Goal: Communication & Community: Share content

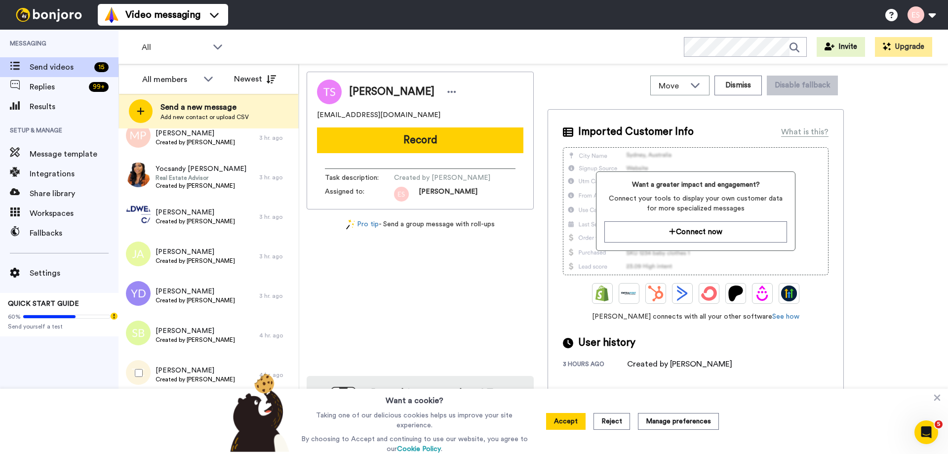
scroll to position [277, 0]
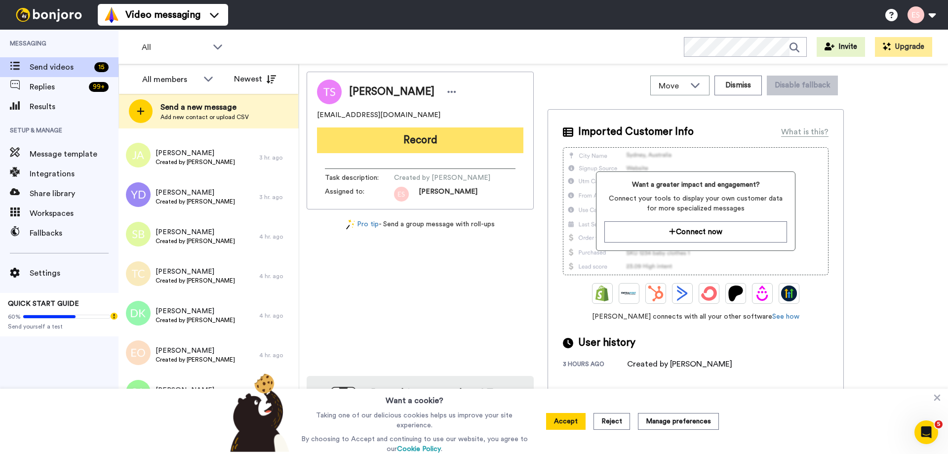
click at [409, 142] on button "Record" at bounding box center [420, 140] width 206 height 26
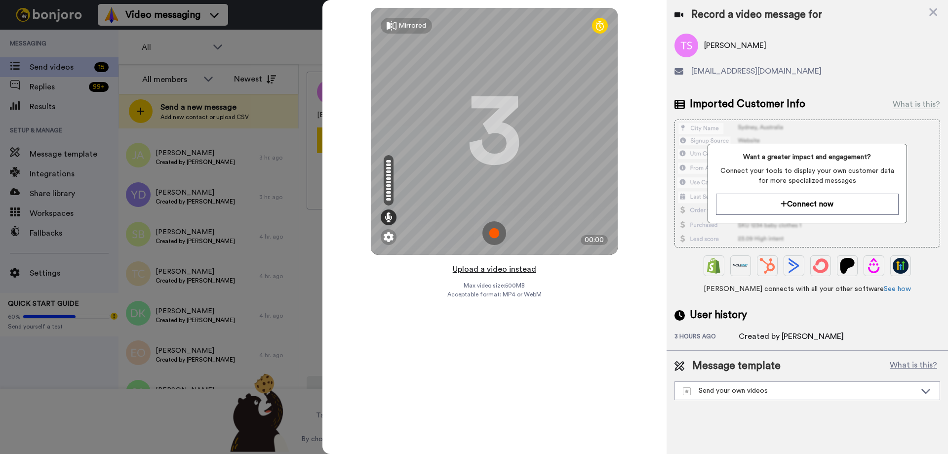
click at [491, 269] on button "Upload a video instead" at bounding box center [494, 269] width 89 height 13
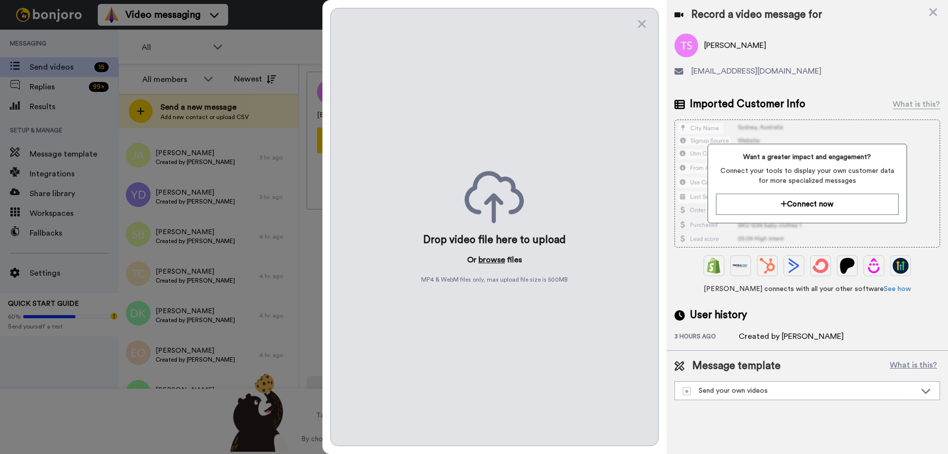
click at [487, 262] on button "browse" at bounding box center [491, 260] width 27 height 12
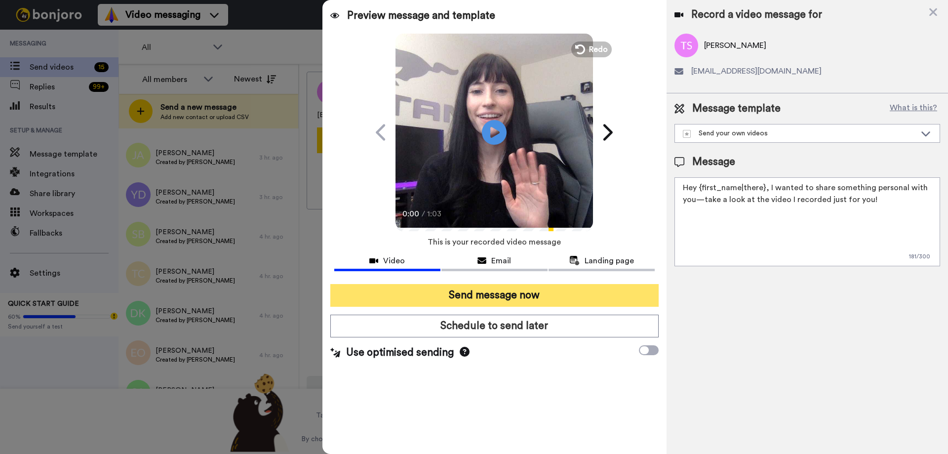
click at [479, 291] on button "Send message now" at bounding box center [494, 295] width 328 height 23
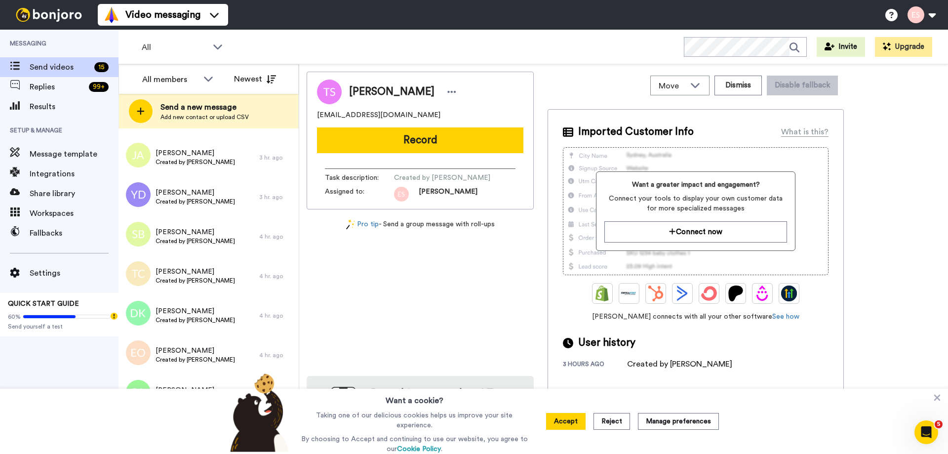
scroll to position [0, 0]
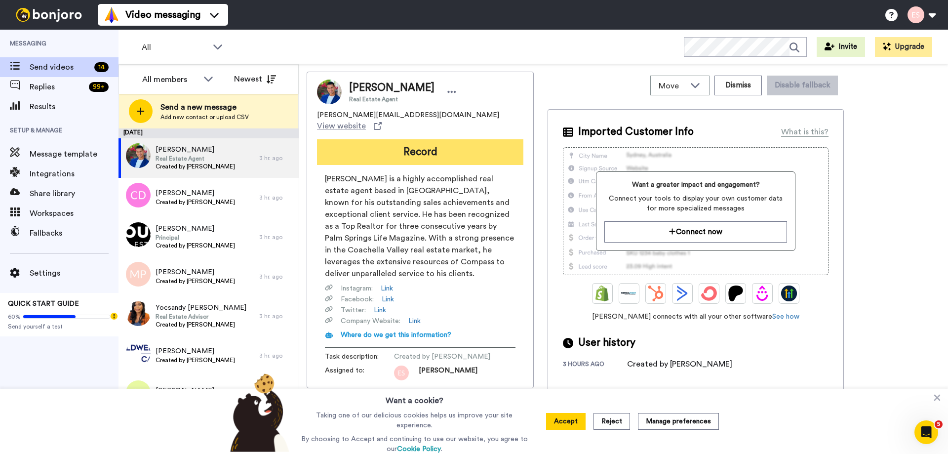
click at [404, 139] on button "Record" at bounding box center [420, 152] width 206 height 26
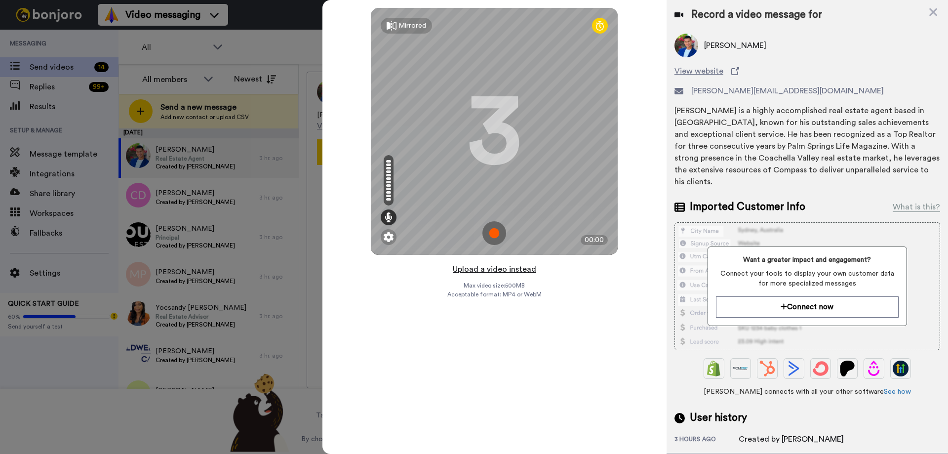
click at [504, 270] on button "Upload a video instead" at bounding box center [494, 269] width 89 height 13
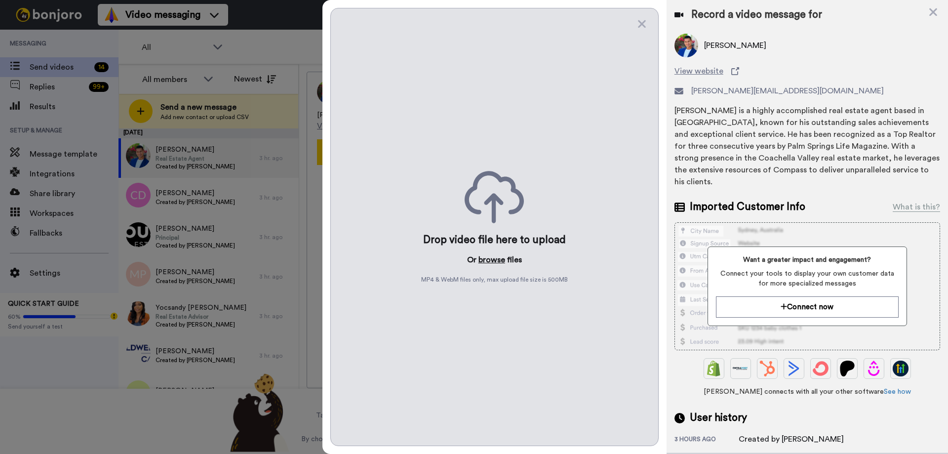
click at [498, 259] on button "browse" at bounding box center [491, 260] width 27 height 12
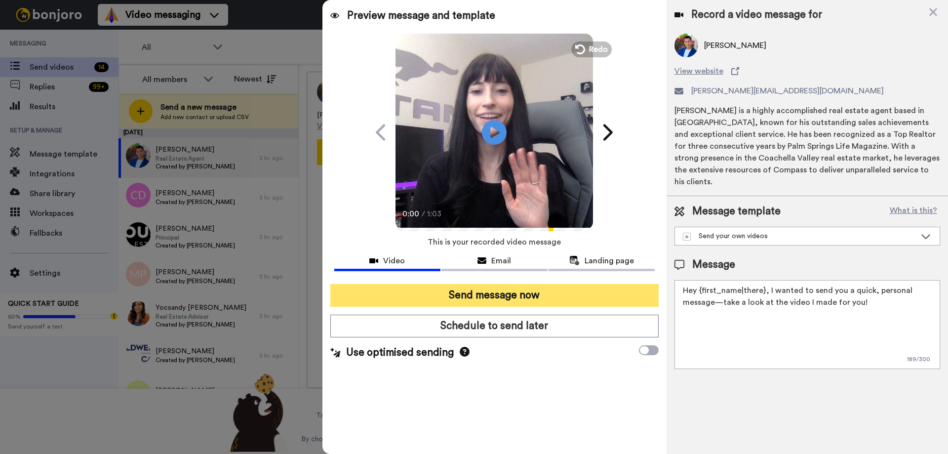
click at [481, 298] on button "Send message now" at bounding box center [494, 295] width 328 height 23
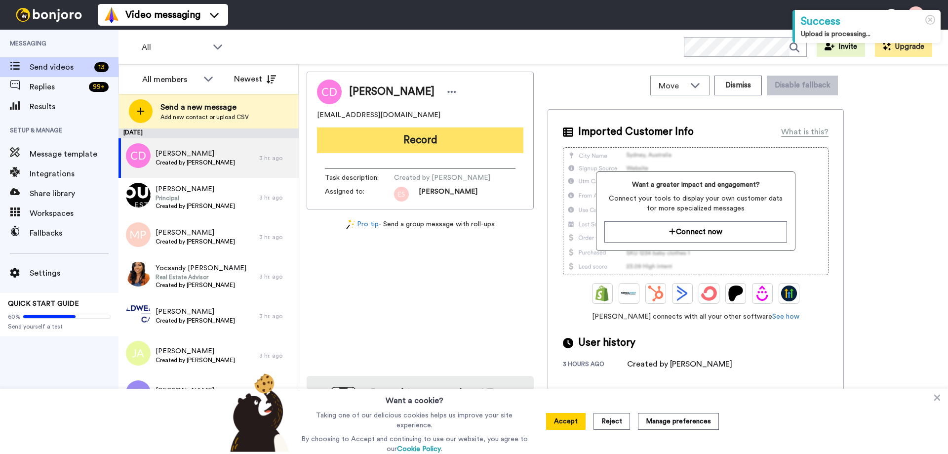
click at [395, 148] on button "Record" at bounding box center [420, 140] width 206 height 26
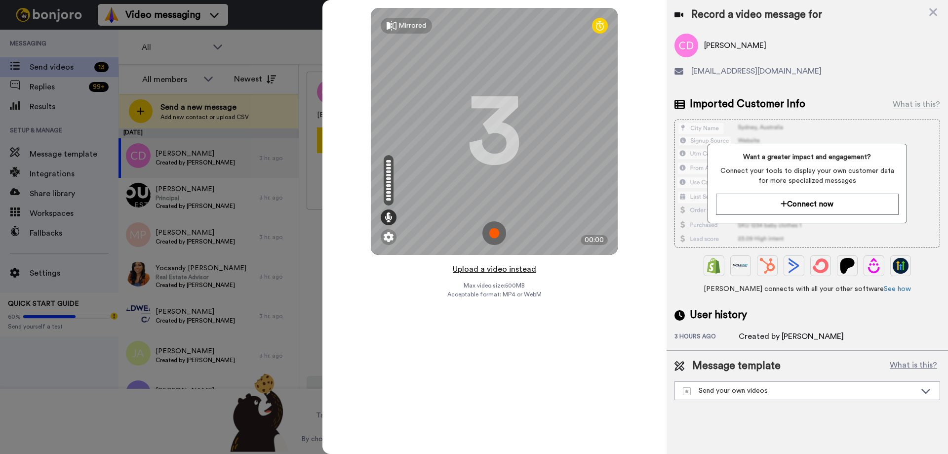
click at [496, 269] on button "Upload a video instead" at bounding box center [494, 269] width 89 height 13
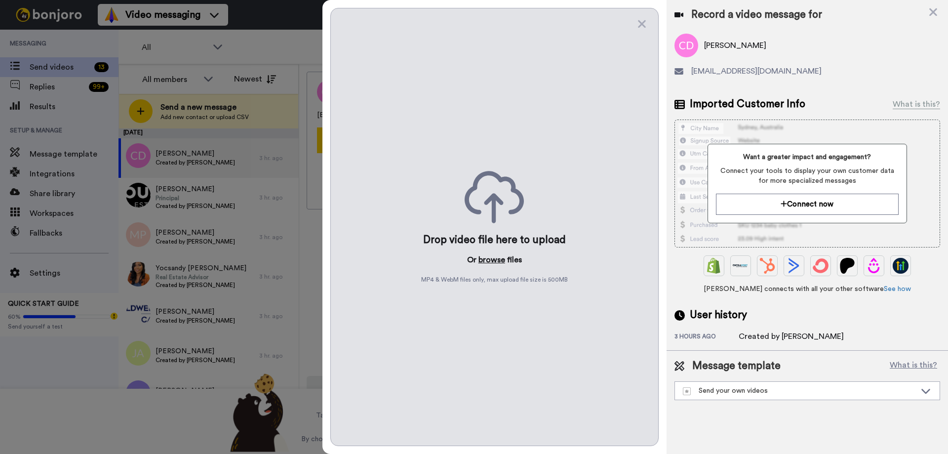
click at [491, 259] on button "browse" at bounding box center [491, 260] width 27 height 12
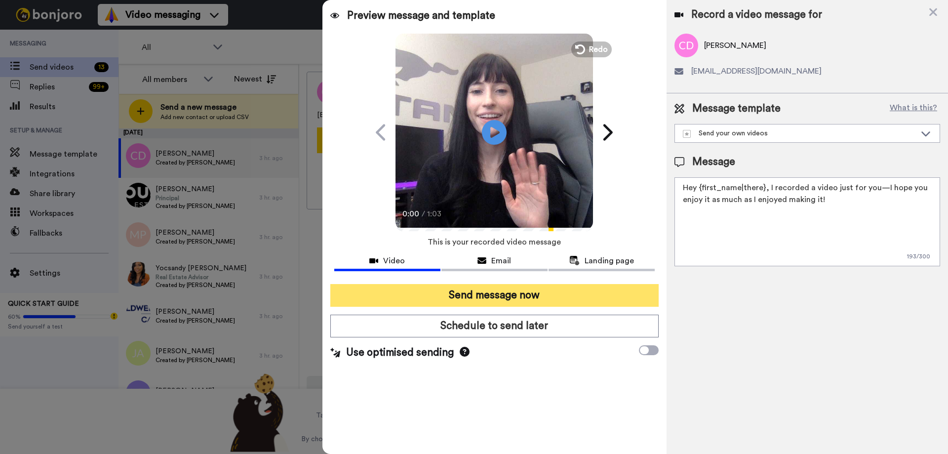
click at [435, 297] on button "Send message now" at bounding box center [494, 295] width 328 height 23
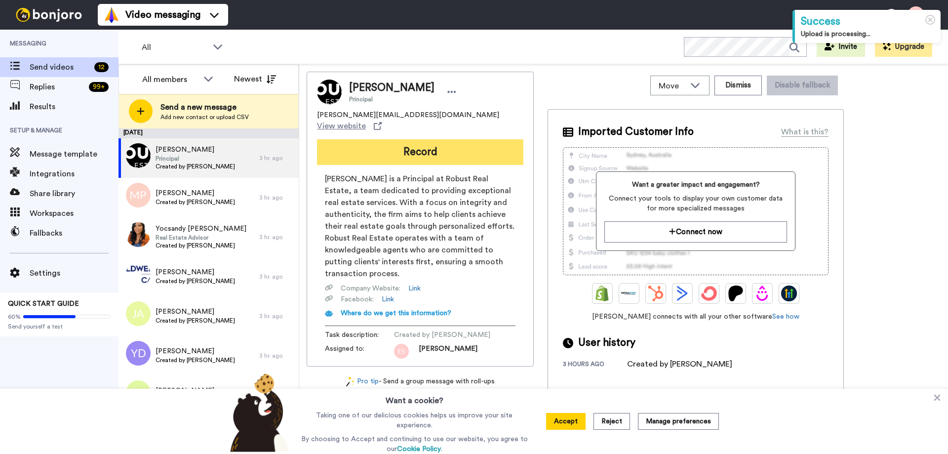
click at [423, 144] on button "Record" at bounding box center [420, 152] width 206 height 26
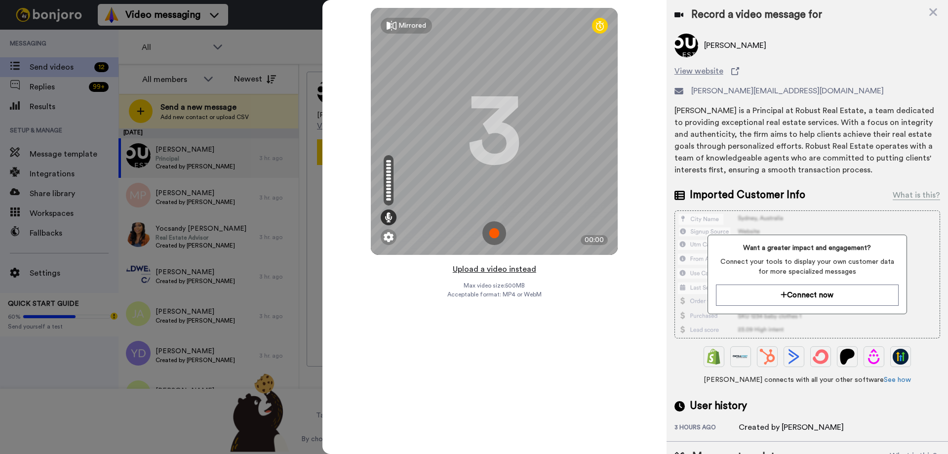
click at [504, 267] on button "Upload a video instead" at bounding box center [494, 269] width 89 height 13
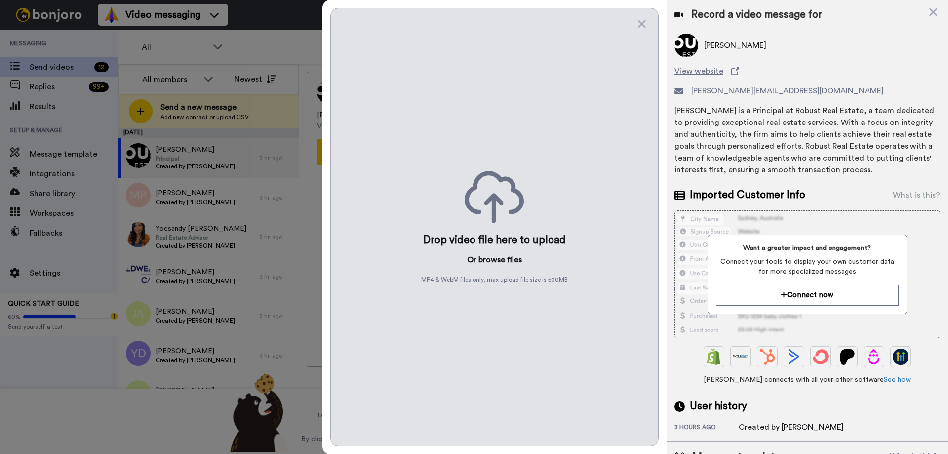
click at [491, 256] on button "browse" at bounding box center [491, 260] width 27 height 12
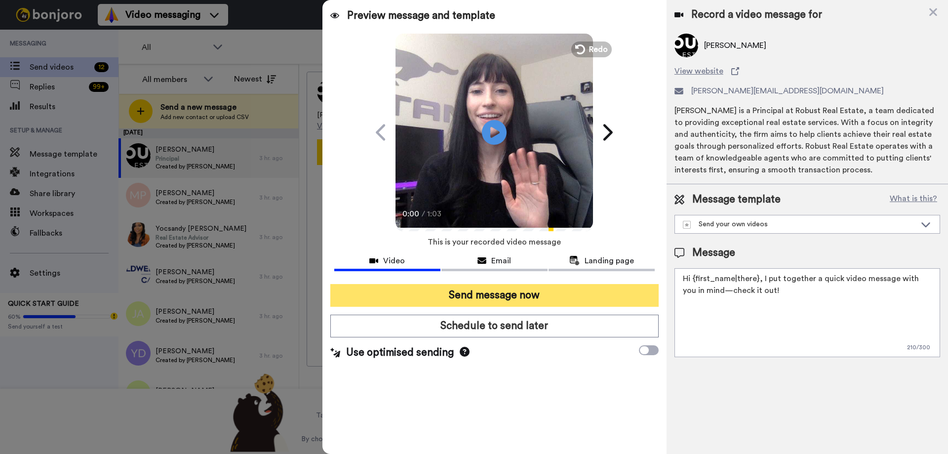
click at [484, 291] on button "Send message now" at bounding box center [494, 295] width 328 height 23
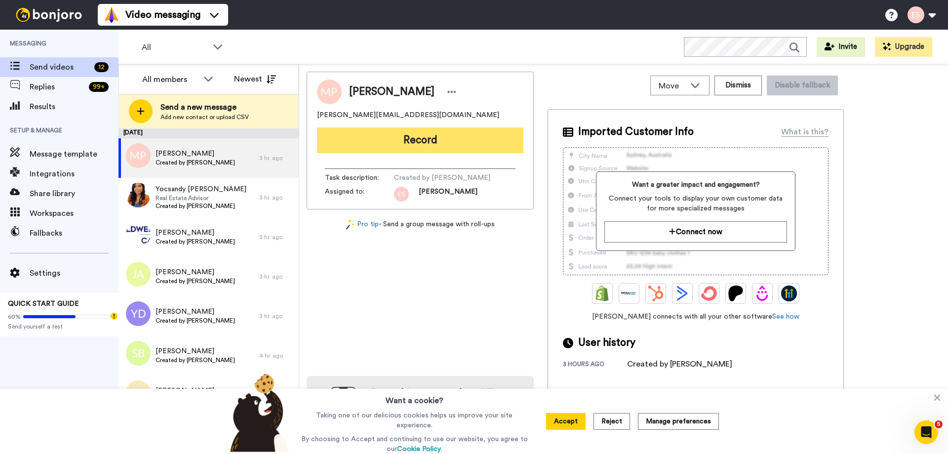
click at [402, 141] on button "Record" at bounding box center [420, 140] width 206 height 26
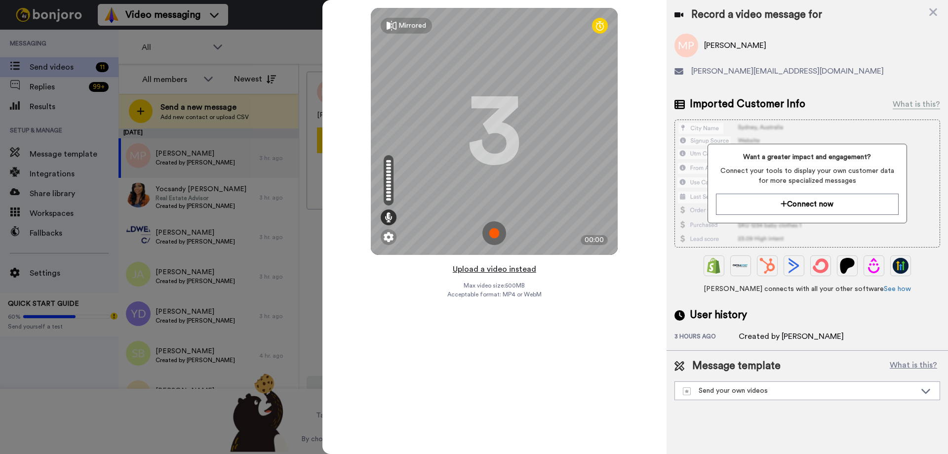
click at [498, 269] on button "Upload a video instead" at bounding box center [494, 269] width 89 height 13
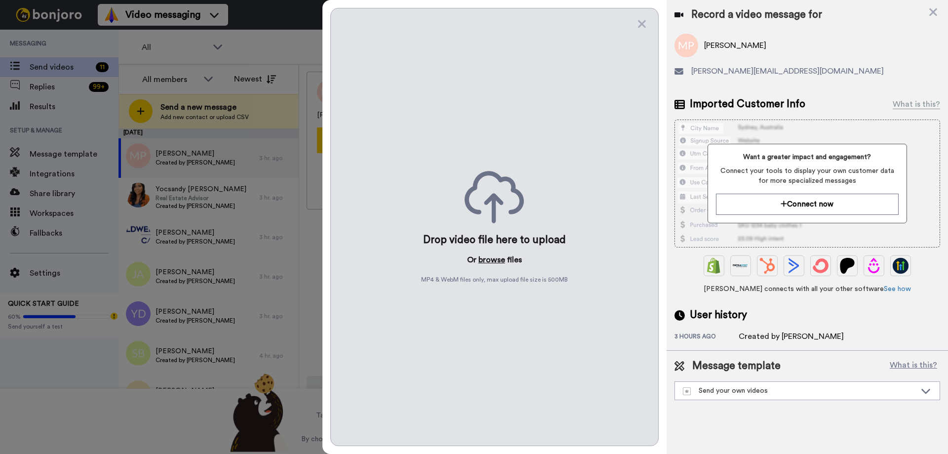
click at [497, 263] on button "browse" at bounding box center [491, 260] width 27 height 12
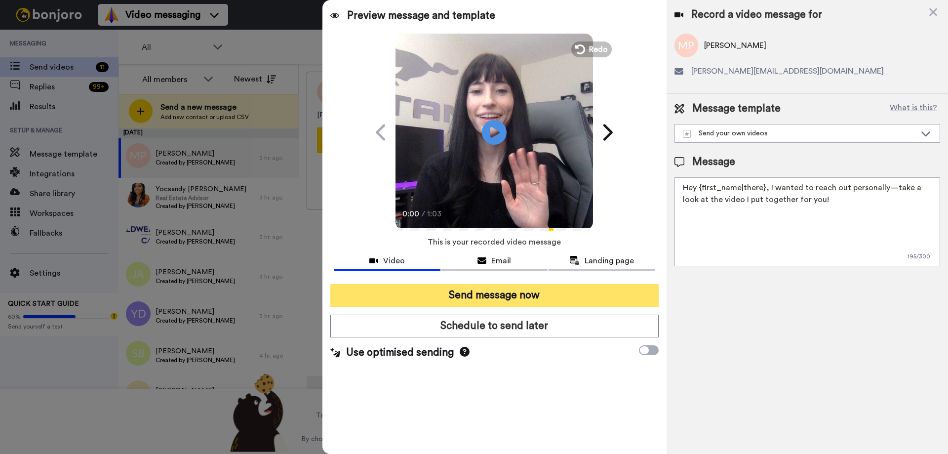
click at [514, 295] on button "Send message now" at bounding box center [494, 295] width 328 height 23
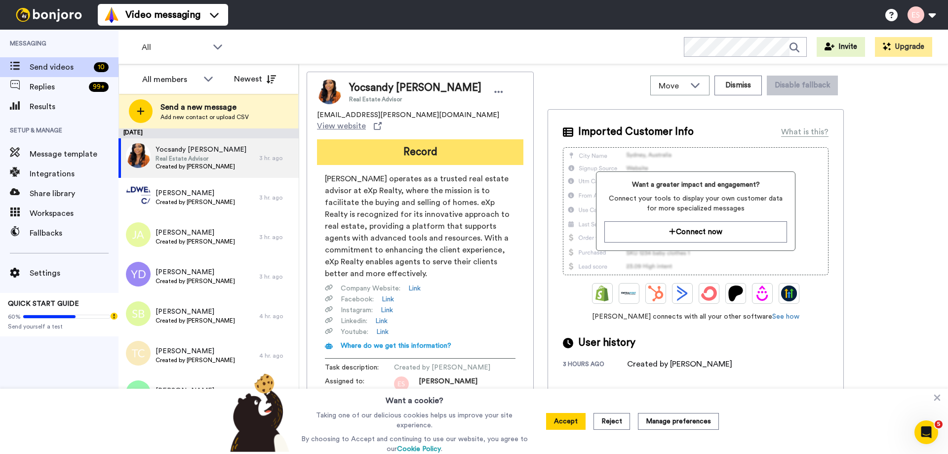
click at [380, 144] on button "Record" at bounding box center [420, 152] width 206 height 26
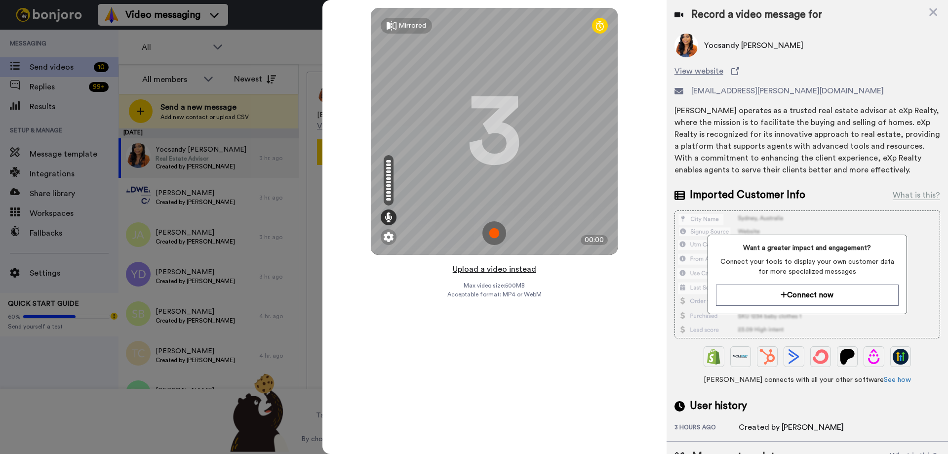
click at [496, 270] on button "Upload a video instead" at bounding box center [494, 269] width 89 height 13
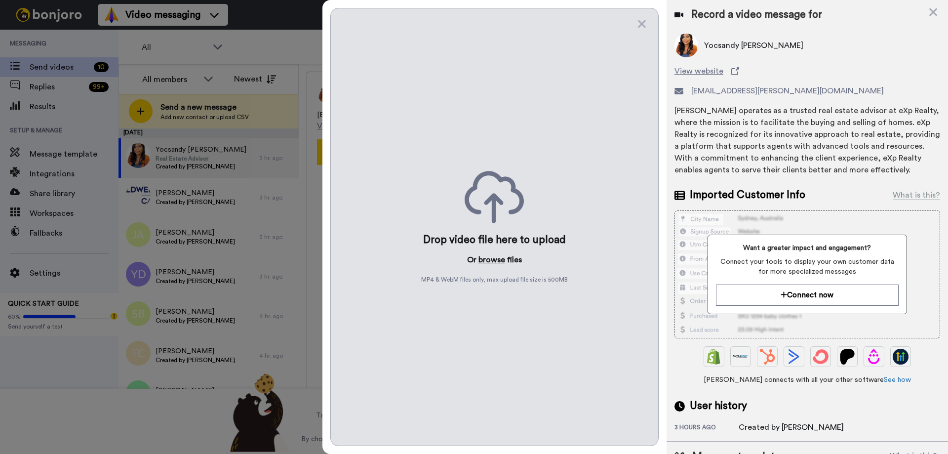
click at [494, 256] on button "browse" at bounding box center [491, 260] width 27 height 12
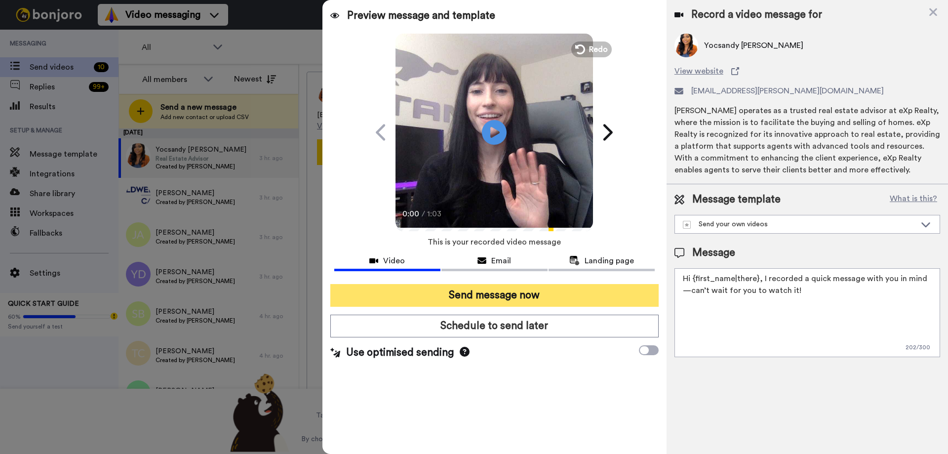
click at [492, 292] on button "Send message now" at bounding box center [494, 295] width 328 height 23
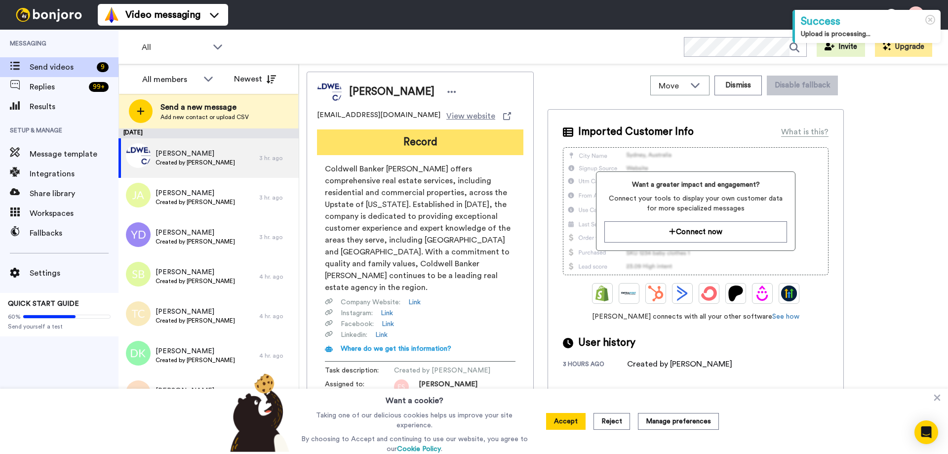
click at [370, 148] on button "Record" at bounding box center [420, 142] width 206 height 26
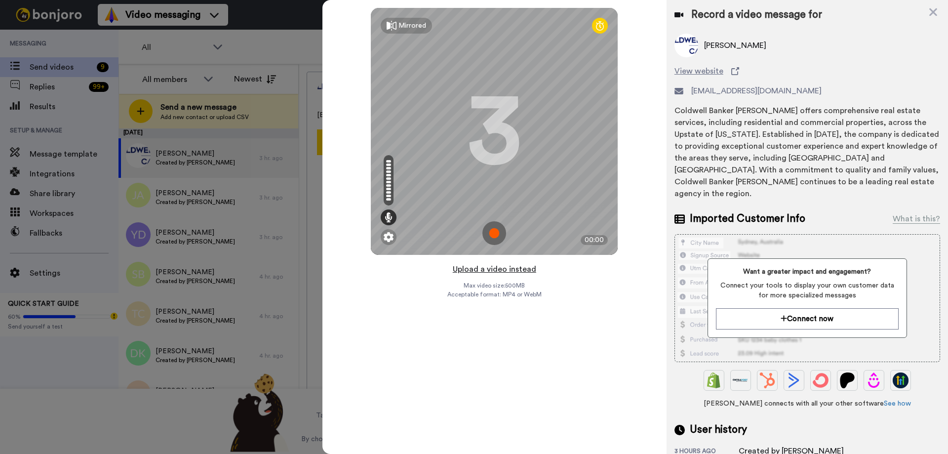
click at [469, 267] on button "Upload a video instead" at bounding box center [494, 269] width 89 height 13
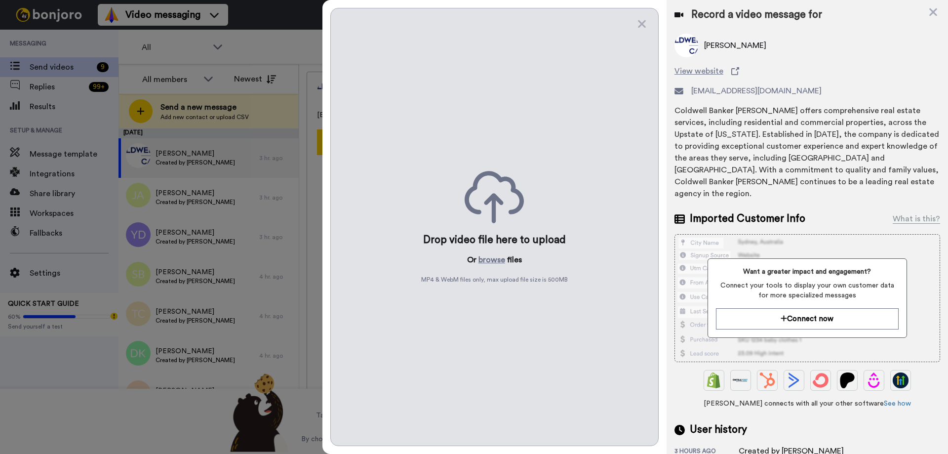
click at [510, 260] on p "Or browse files" at bounding box center [494, 260] width 55 height 12
click at [489, 262] on button "browse" at bounding box center [491, 260] width 27 height 12
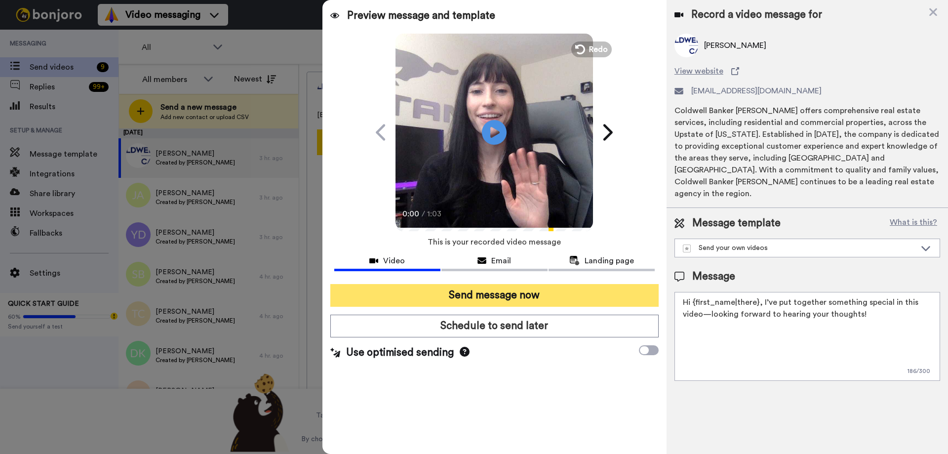
click at [479, 294] on button "Send message now" at bounding box center [494, 295] width 328 height 23
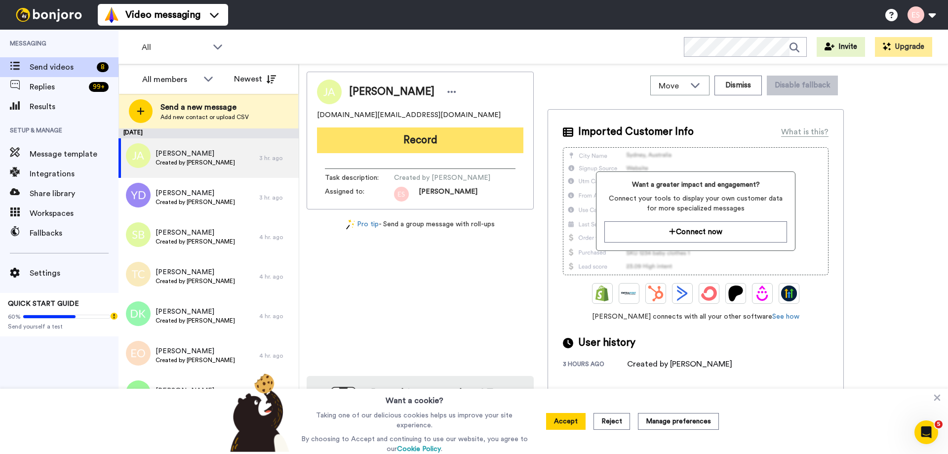
click at [410, 147] on button "Record" at bounding box center [420, 140] width 206 height 26
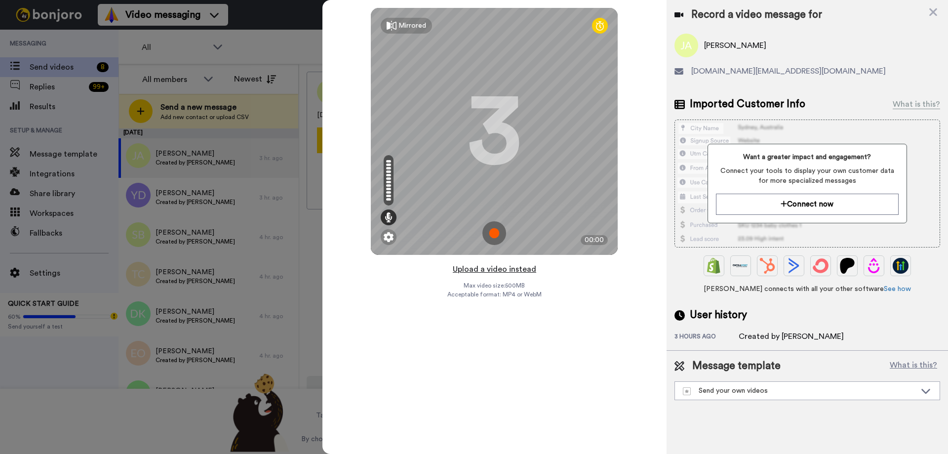
click at [504, 272] on button "Upload a video instead" at bounding box center [494, 269] width 89 height 13
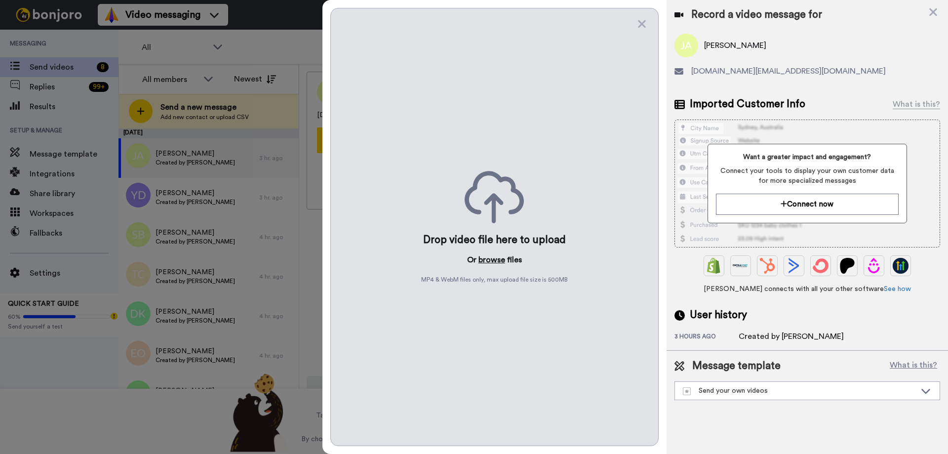
click at [493, 259] on button "browse" at bounding box center [491, 260] width 27 height 12
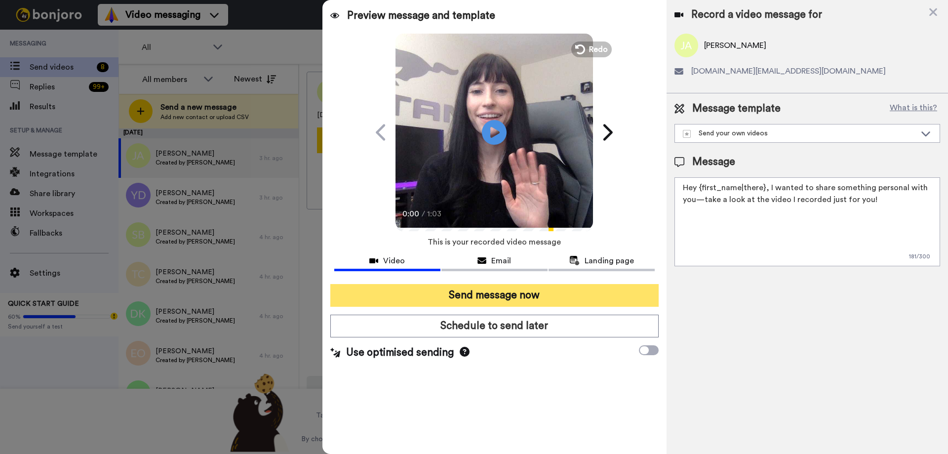
click at [496, 297] on button "Send message now" at bounding box center [494, 295] width 328 height 23
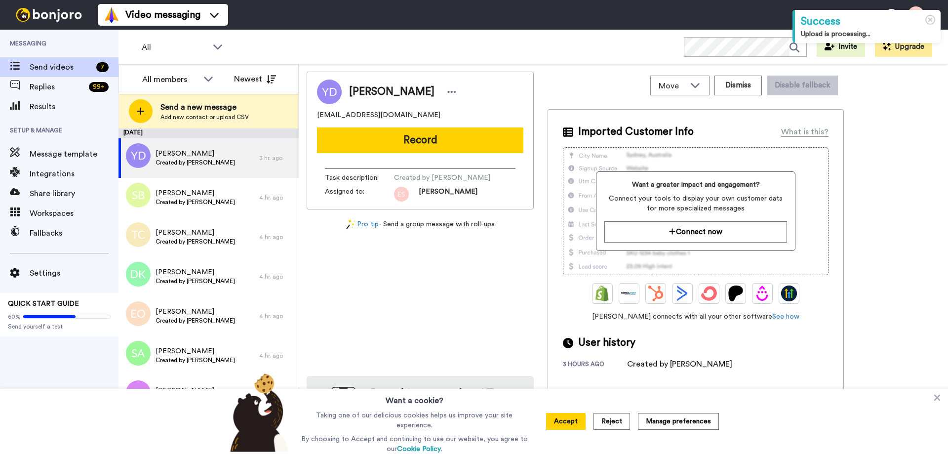
click at [389, 132] on button "Record" at bounding box center [420, 140] width 206 height 26
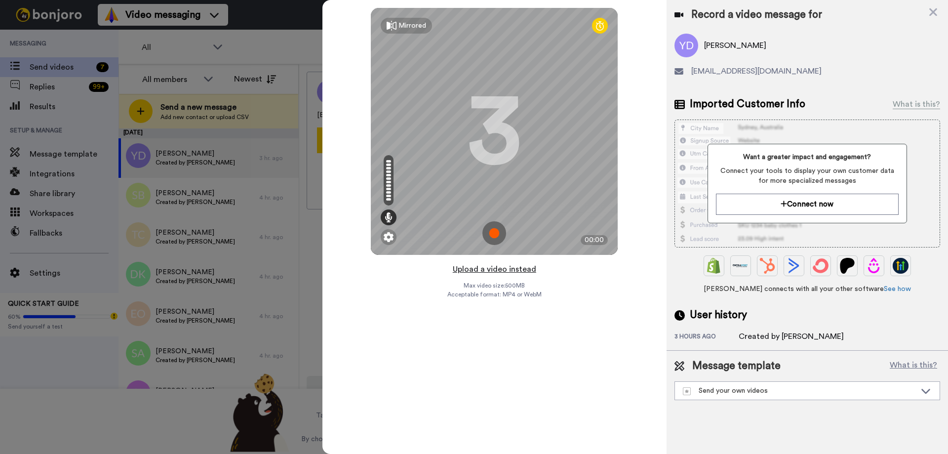
click at [476, 271] on button "Upload a video instead" at bounding box center [494, 269] width 89 height 13
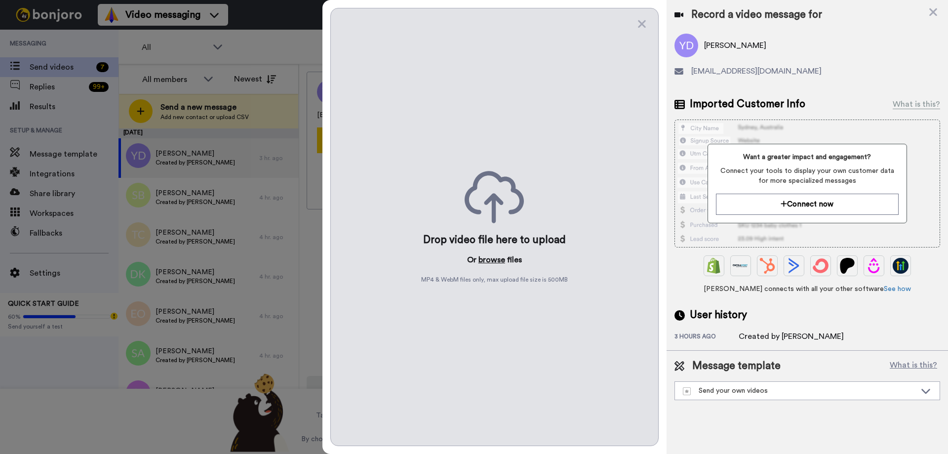
click at [491, 260] on button "browse" at bounding box center [491, 260] width 27 height 12
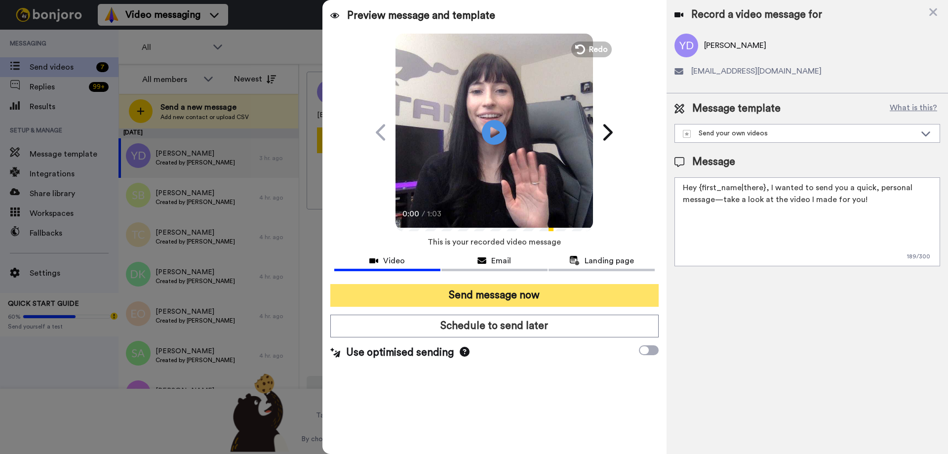
click at [524, 299] on button "Send message now" at bounding box center [494, 295] width 328 height 23
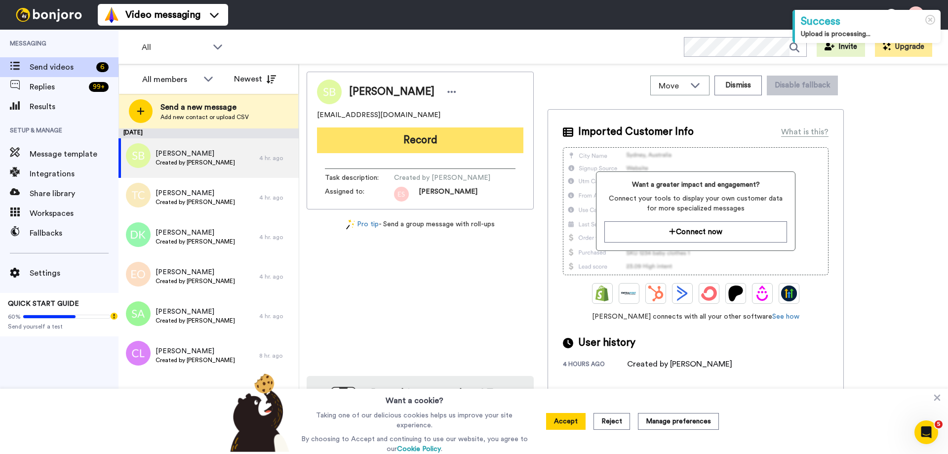
click at [409, 136] on button "Record" at bounding box center [420, 140] width 206 height 26
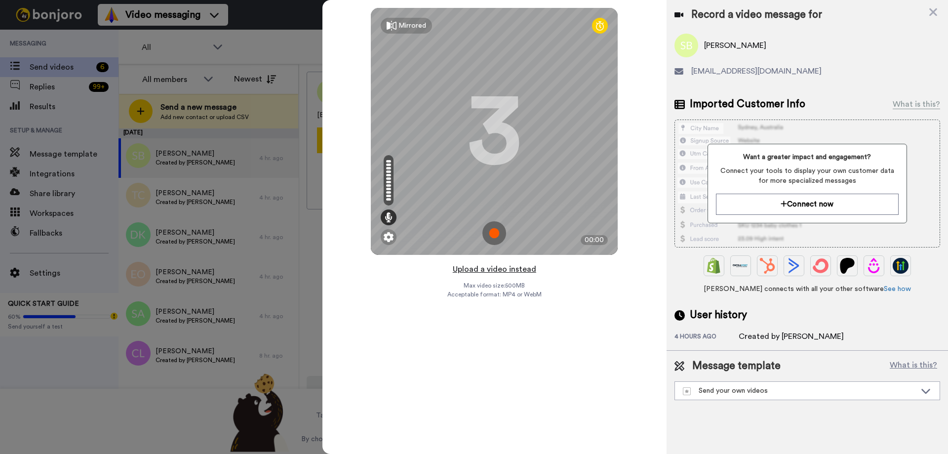
click at [488, 269] on button "Upload a video instead" at bounding box center [494, 269] width 89 height 13
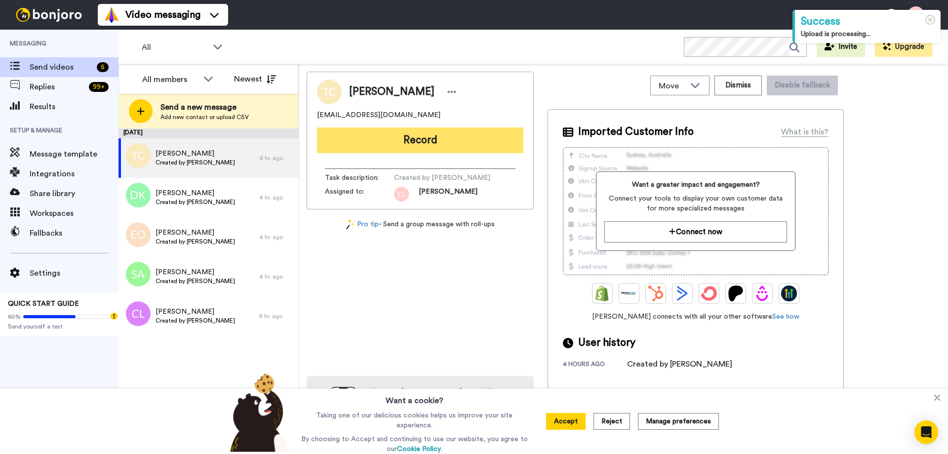
click at [417, 142] on button "Record" at bounding box center [420, 140] width 206 height 26
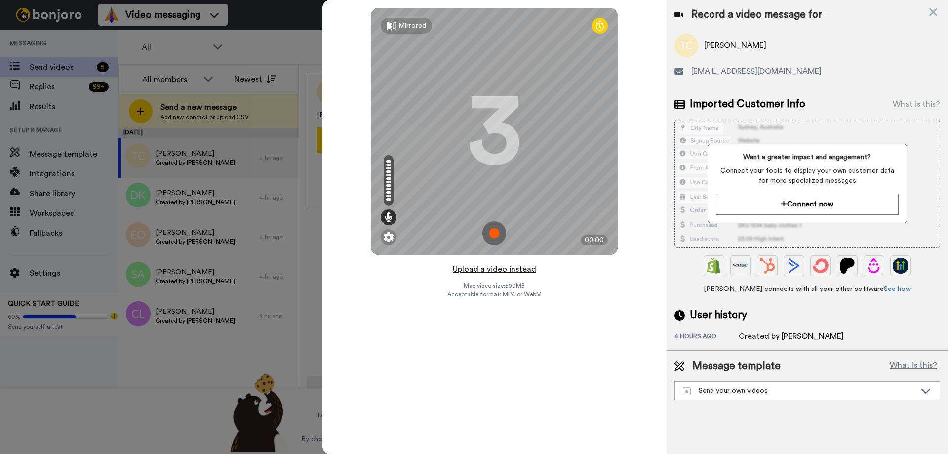
click at [462, 269] on button "Upload a video instead" at bounding box center [494, 269] width 89 height 13
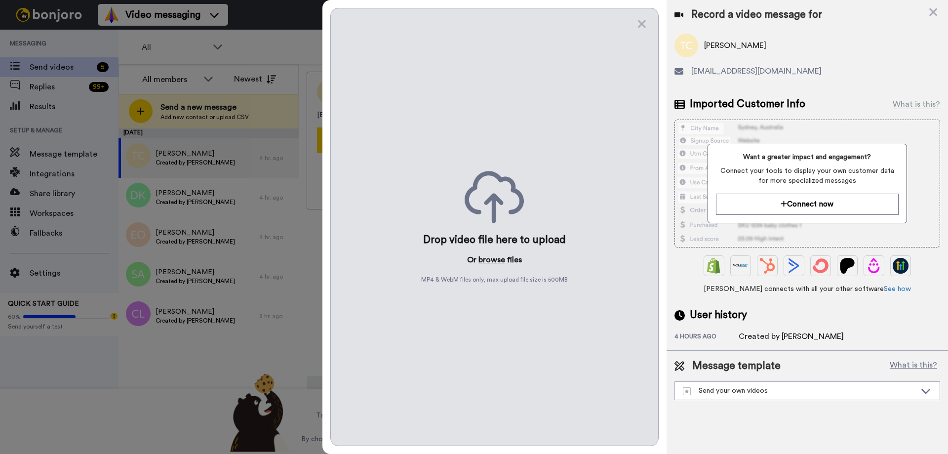
click at [485, 252] on div "Drop video file here to upload Or browse files MP4 & WebM files only, max uploa…" at bounding box center [494, 227] width 328 height 438
click at [484, 255] on button "browse" at bounding box center [491, 260] width 27 height 12
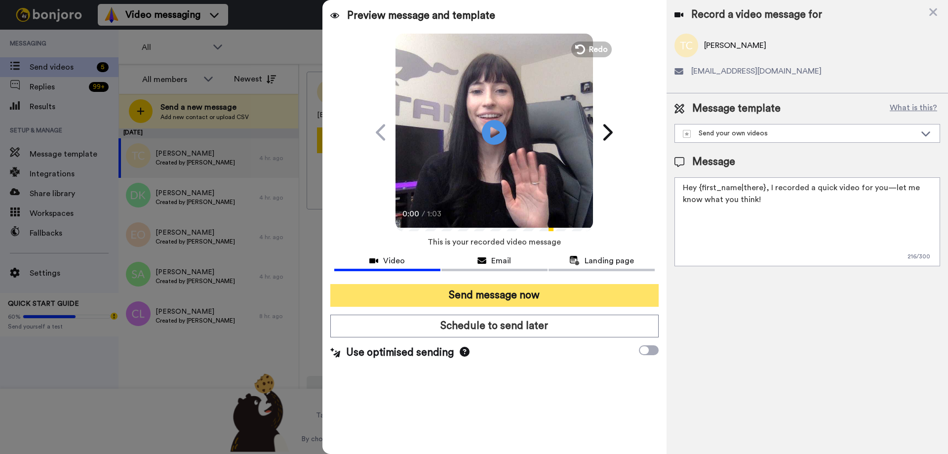
click at [526, 301] on button "Send message now" at bounding box center [494, 295] width 328 height 23
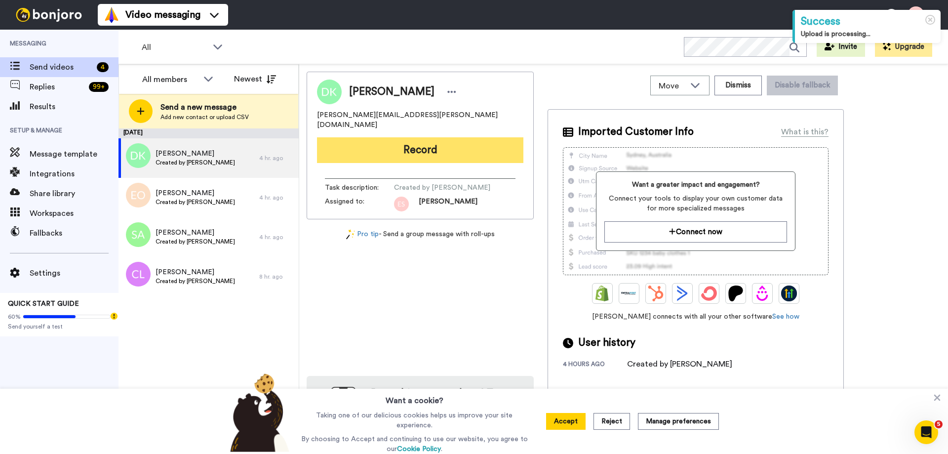
click at [425, 139] on button "Record" at bounding box center [420, 150] width 206 height 26
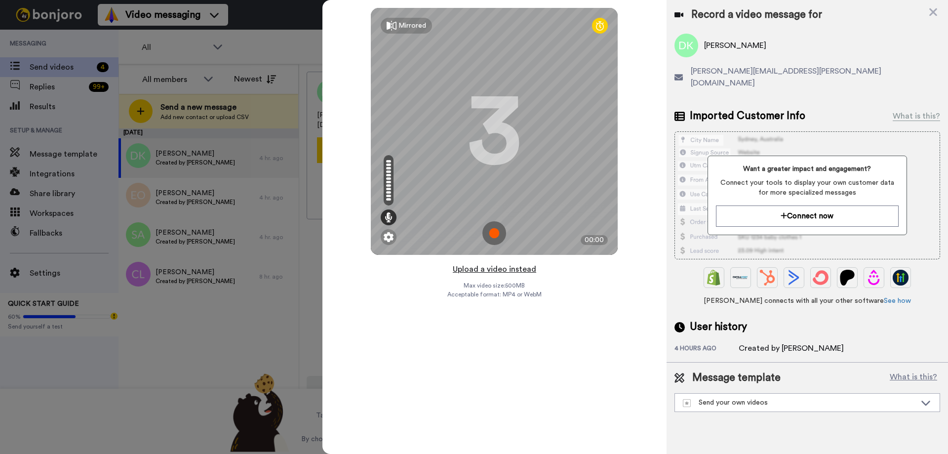
click at [487, 269] on button "Upload a video instead" at bounding box center [494, 269] width 89 height 13
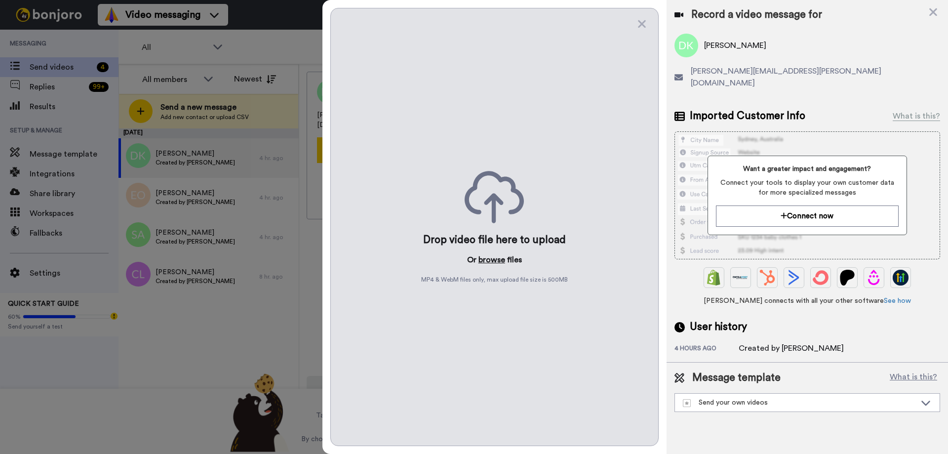
click at [488, 258] on button "browse" at bounding box center [491, 260] width 27 height 12
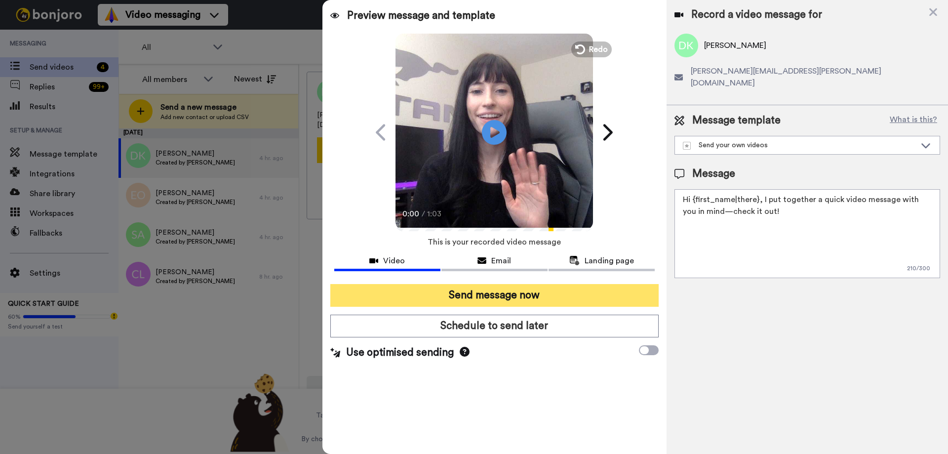
click at [548, 299] on button "Send message now" at bounding box center [494, 295] width 328 height 23
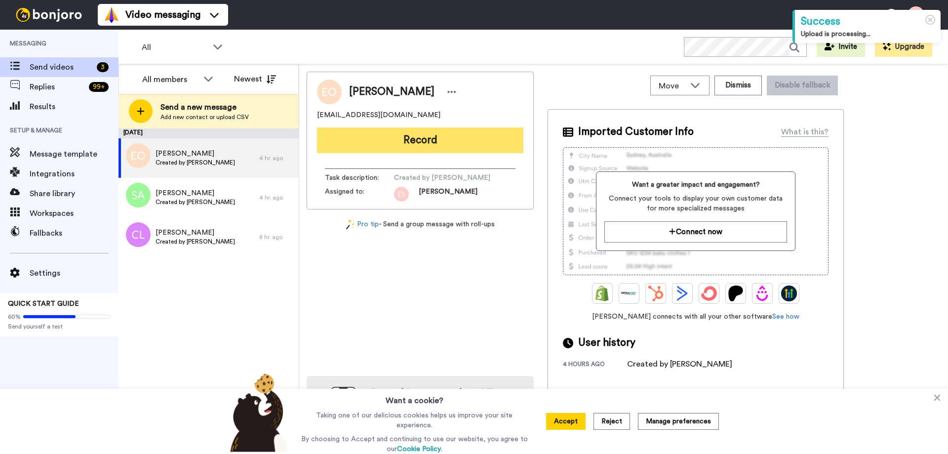
click at [394, 142] on button "Record" at bounding box center [420, 140] width 206 height 26
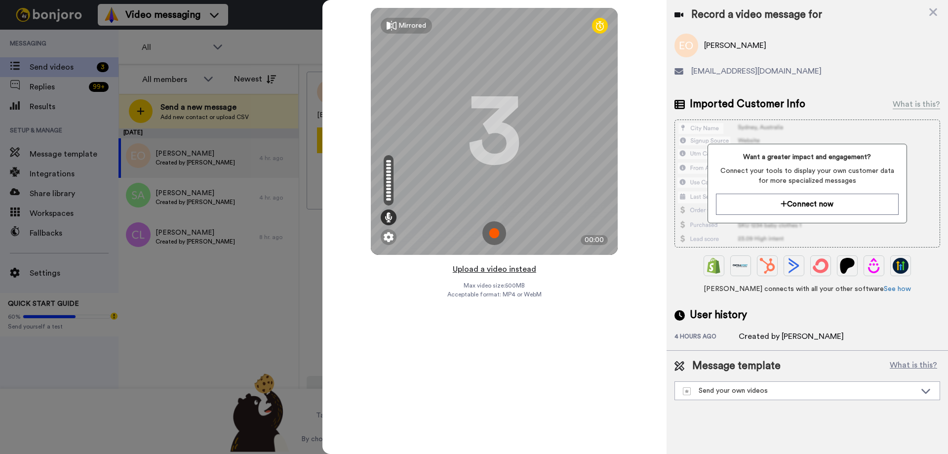
click at [494, 267] on button "Upload a video instead" at bounding box center [494, 269] width 89 height 13
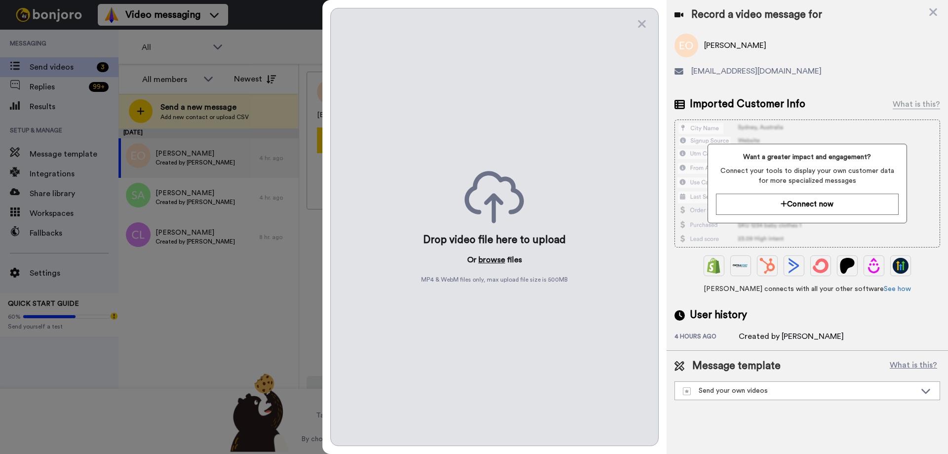
click at [492, 259] on button "browse" at bounding box center [491, 260] width 27 height 12
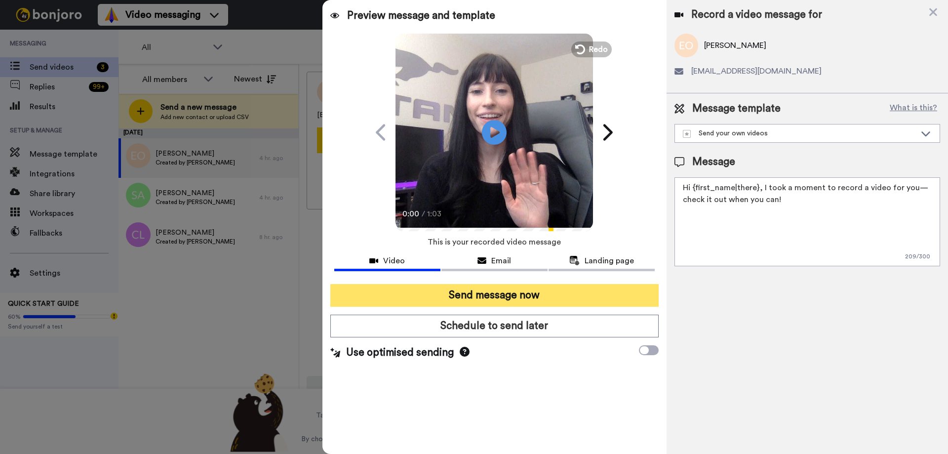
click at [475, 301] on button "Send message now" at bounding box center [494, 295] width 328 height 23
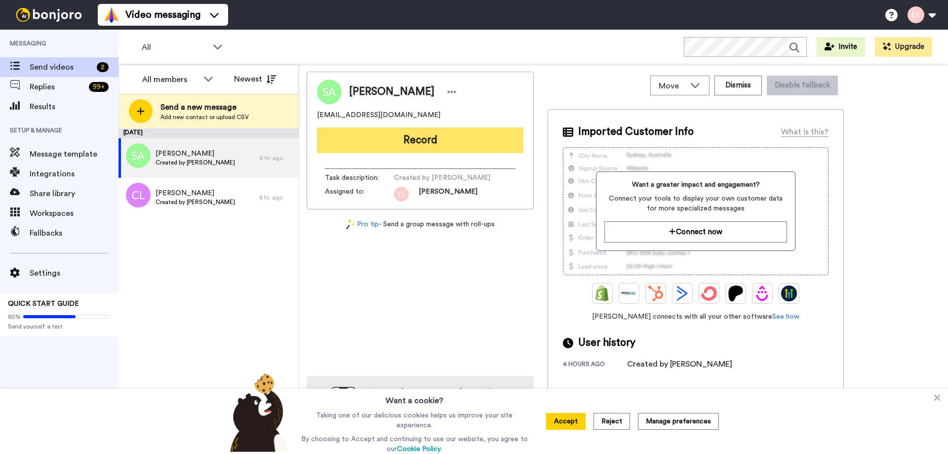
click at [468, 140] on button "Record" at bounding box center [420, 140] width 206 height 26
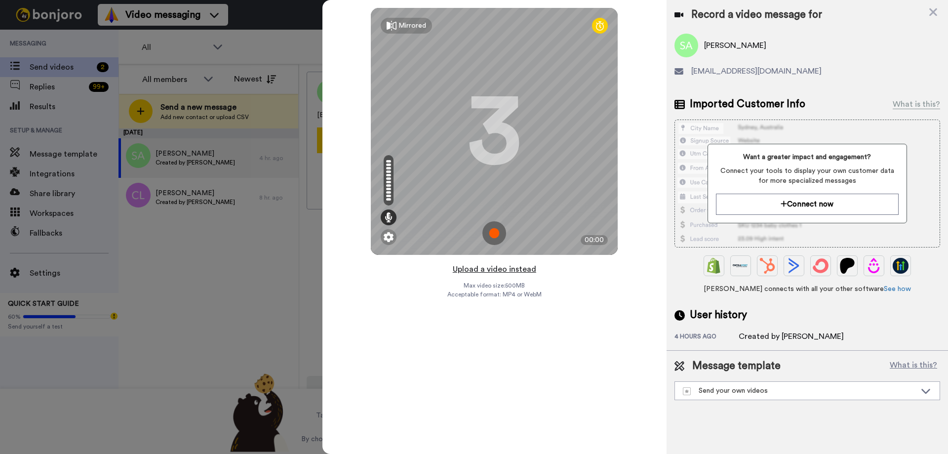
click at [494, 264] on button "Upload a video instead" at bounding box center [494, 269] width 89 height 13
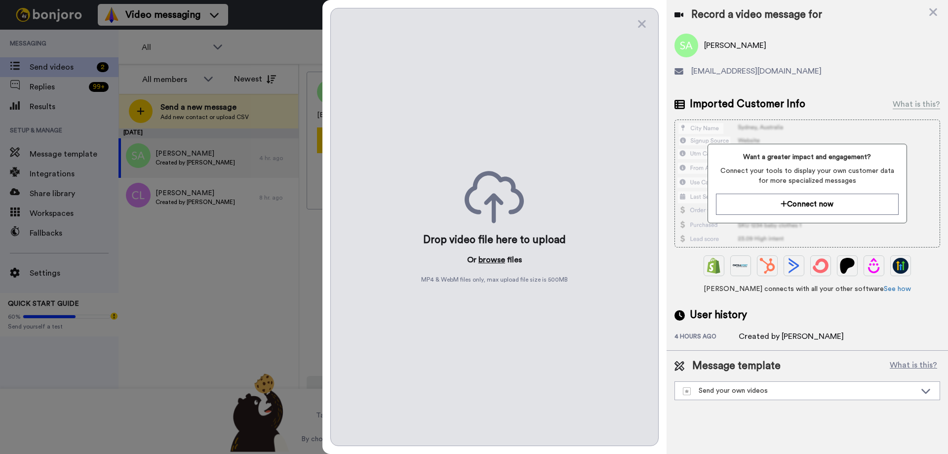
click at [494, 254] on button "browse" at bounding box center [491, 260] width 27 height 12
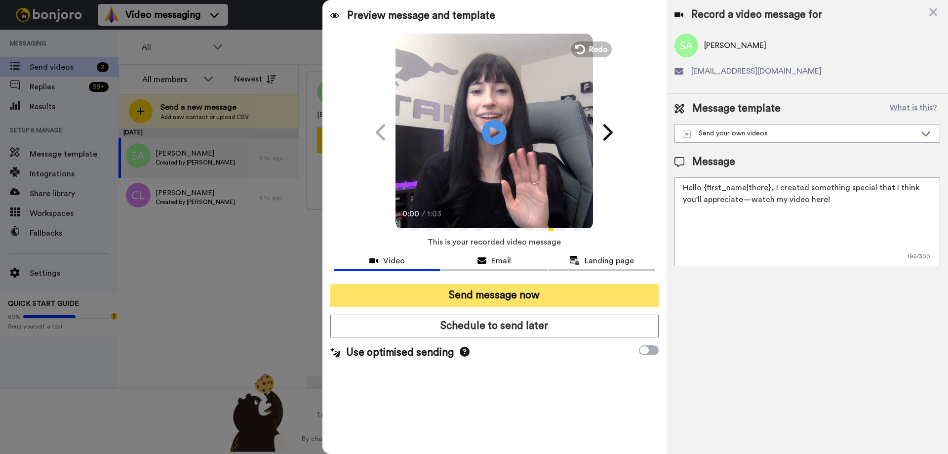
click at [481, 297] on button "Send message now" at bounding box center [494, 295] width 328 height 23
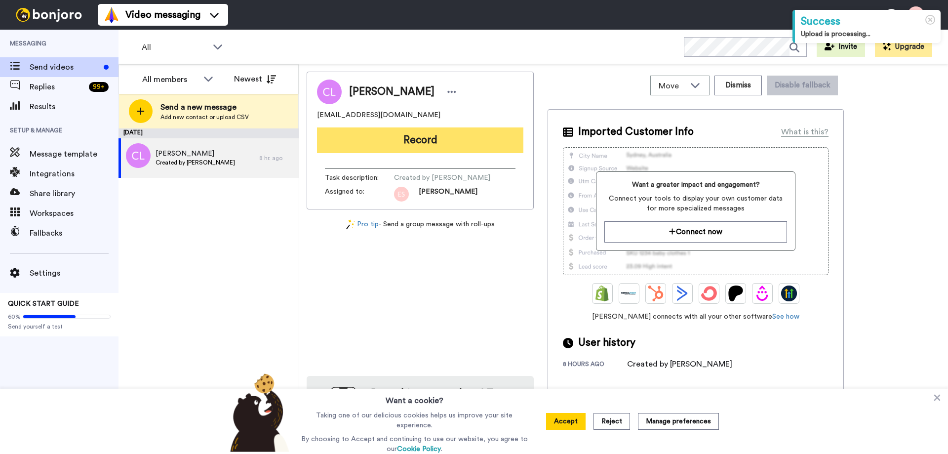
click at [355, 143] on button "Record" at bounding box center [420, 140] width 206 height 26
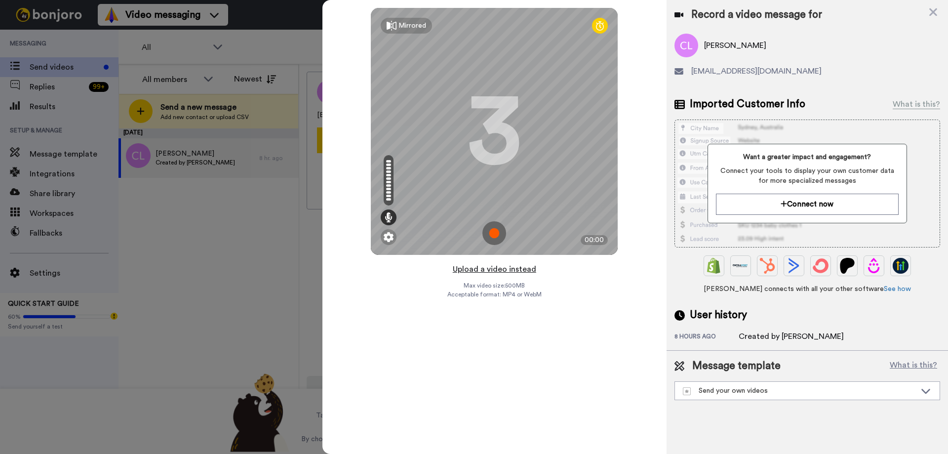
click at [499, 269] on button "Upload a video instead" at bounding box center [494, 269] width 89 height 13
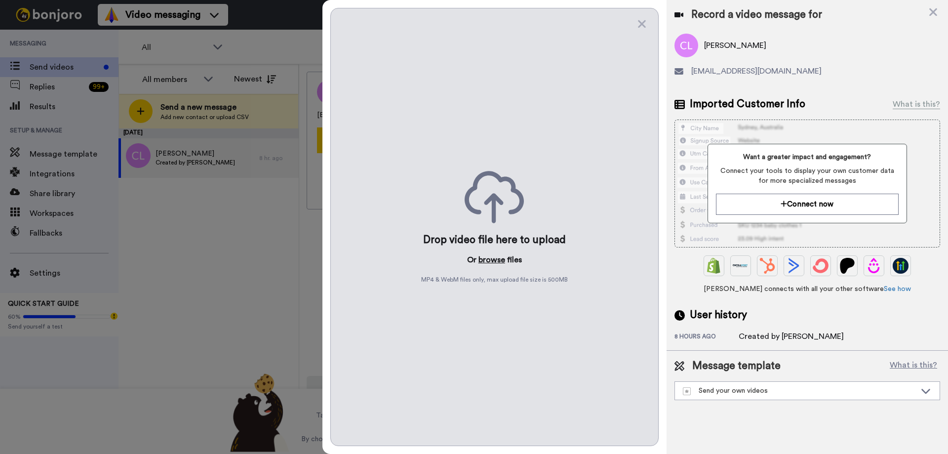
click at [488, 257] on button "browse" at bounding box center [491, 260] width 27 height 12
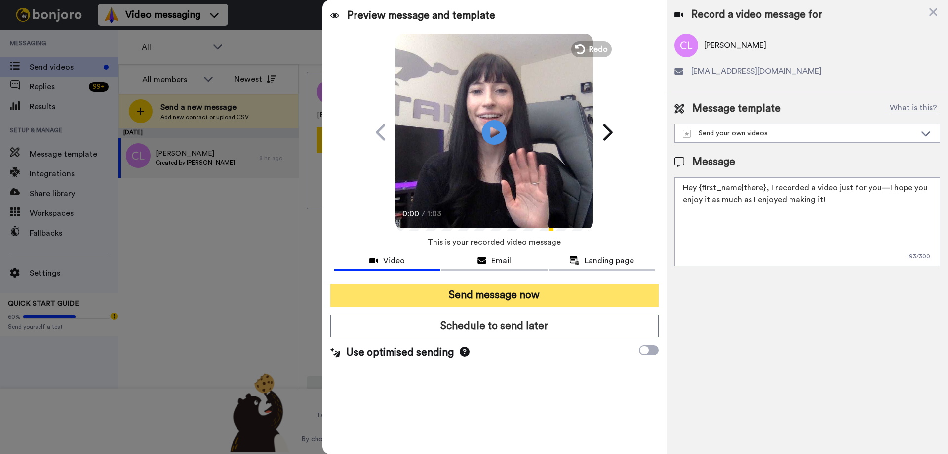
click at [502, 297] on button "Send message now" at bounding box center [494, 295] width 328 height 23
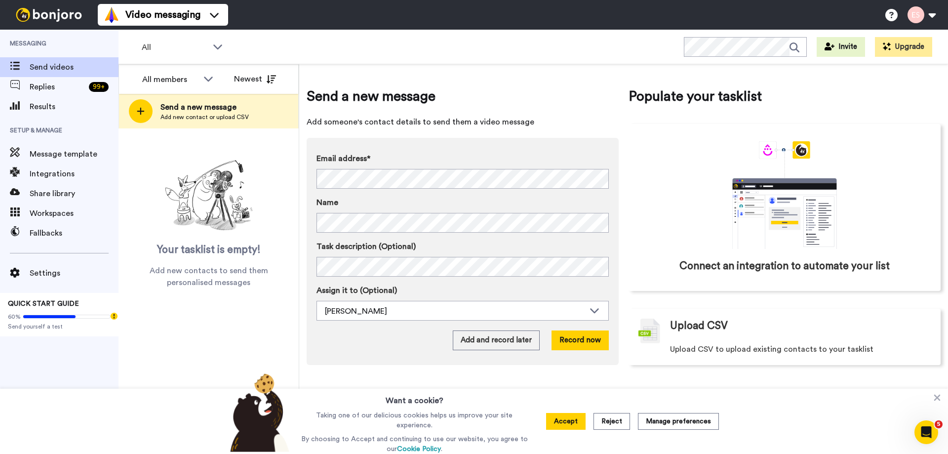
click at [617, 117] on span "Add someone's contact details to send them a video message" at bounding box center [463, 122] width 312 height 12
